Goal: Find specific page/section: Find specific page/section

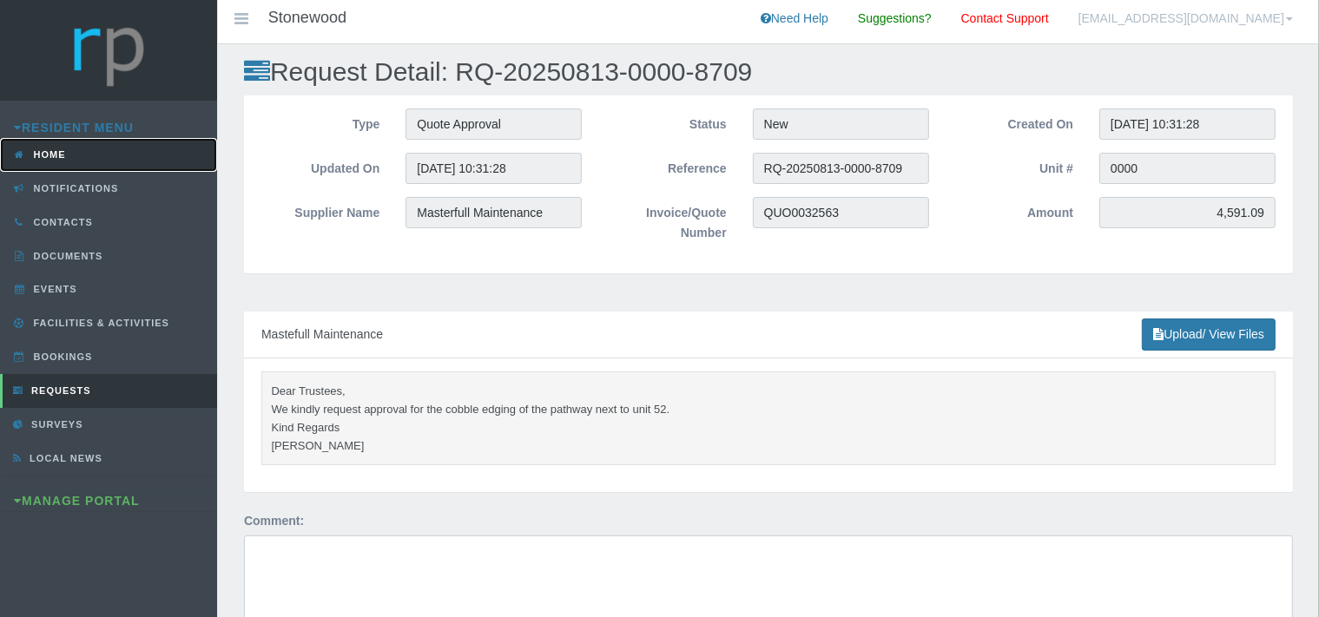
click at [75, 155] on link "Home" at bounding box center [108, 155] width 217 height 34
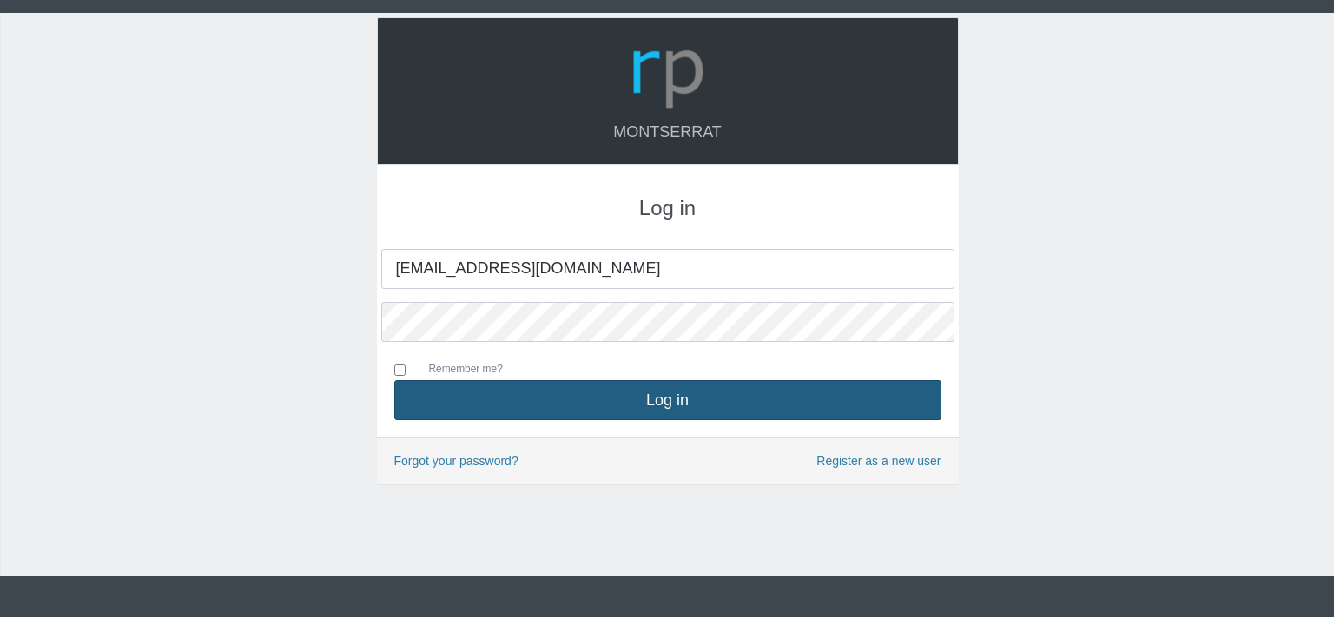
click at [641, 386] on button "Log in" at bounding box center [667, 400] width 547 height 40
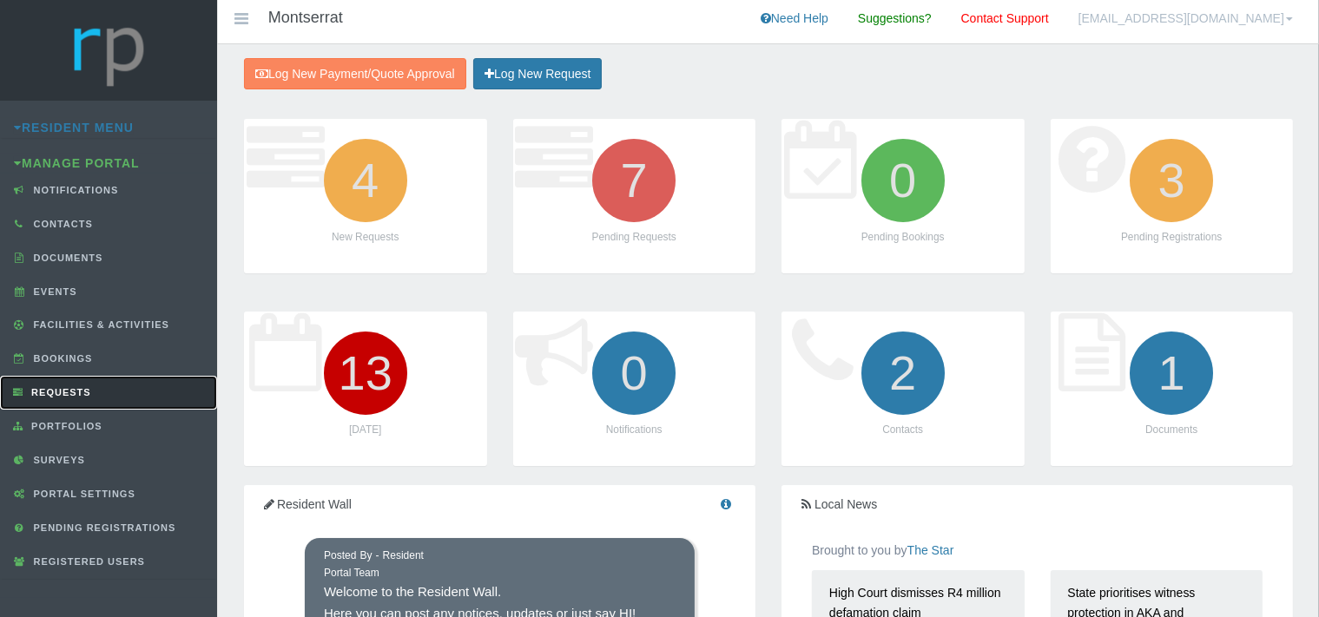
click at [89, 387] on span "Requests" at bounding box center [59, 392] width 64 height 10
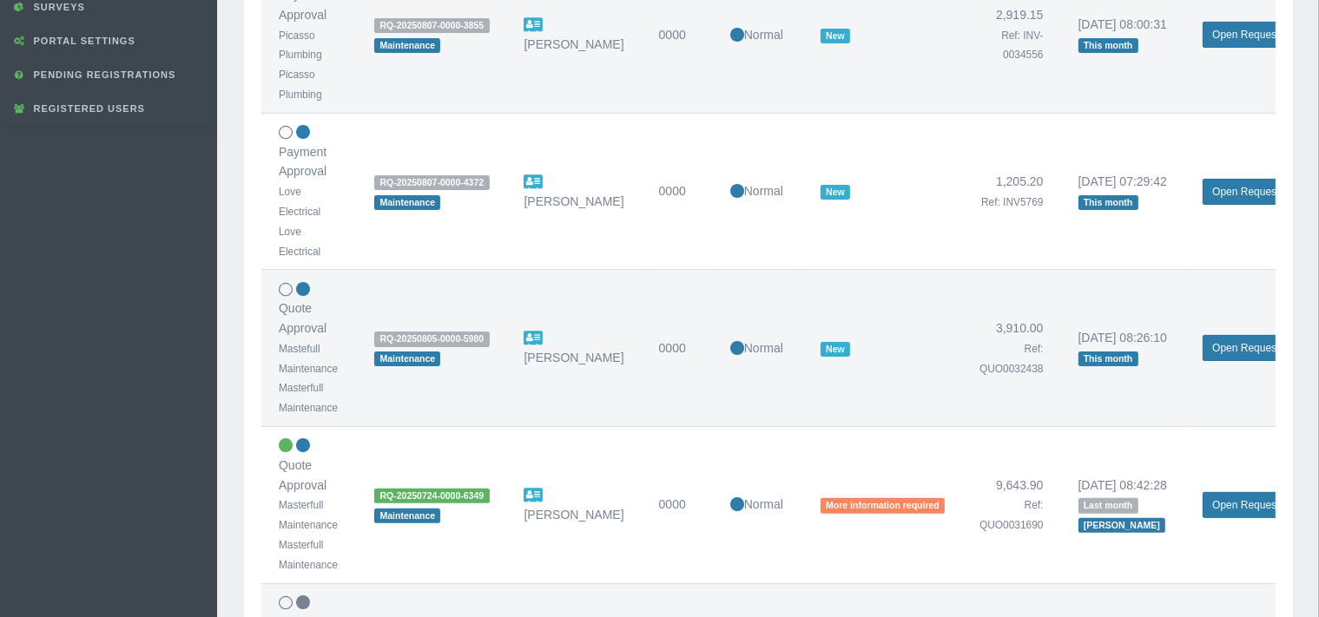
scroll to position [459, 0]
